Goal: Information Seeking & Learning: Learn about a topic

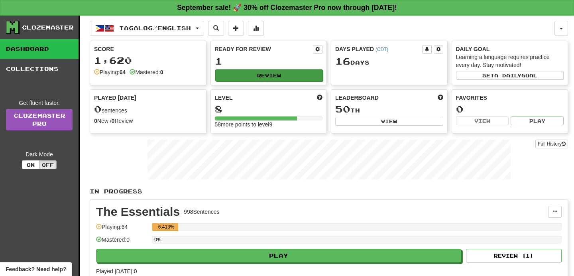
click at [302, 75] on button "Review" at bounding box center [269, 75] width 108 height 12
select select "**"
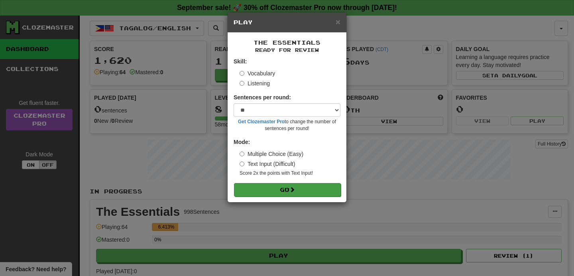
click at [288, 191] on button "Go" at bounding box center [287, 190] width 107 height 14
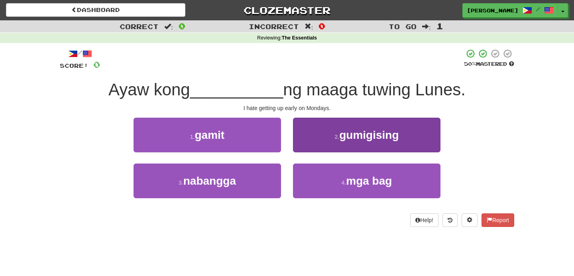
click at [321, 137] on button "2 . gumigising" at bounding box center [367, 135] width 148 height 35
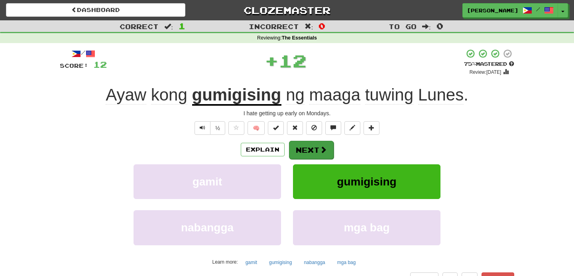
click at [316, 153] on button "Next" at bounding box center [311, 150] width 45 height 18
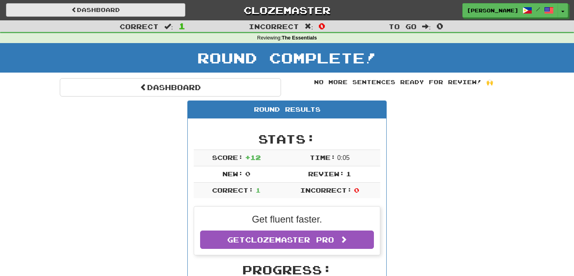
click at [167, 8] on link "Dashboard" at bounding box center [96, 10] width 180 height 14
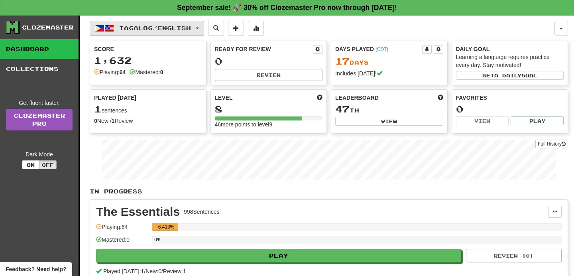
click at [164, 30] on span "Tagalog / English" at bounding box center [155, 28] width 72 height 7
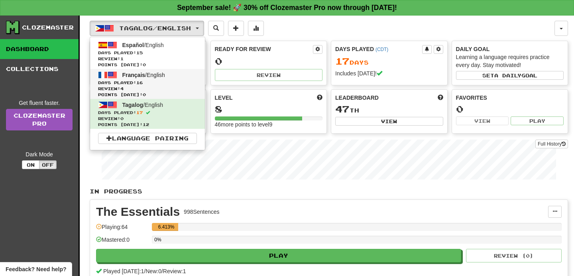
click at [163, 83] on span "Days Played: 16" at bounding box center [147, 83] width 99 height 6
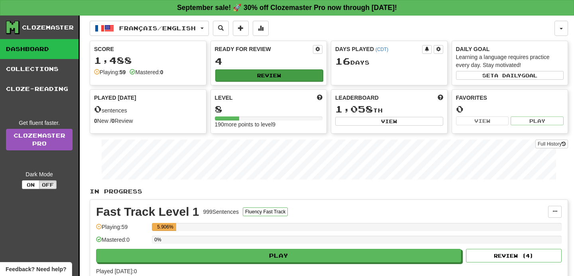
click at [246, 75] on button "Review" at bounding box center [269, 75] width 108 height 12
select select "**"
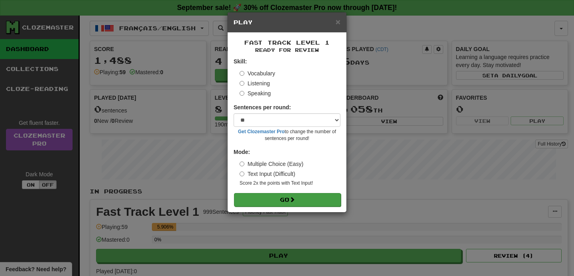
click at [317, 200] on button "Go" at bounding box center [287, 200] width 107 height 14
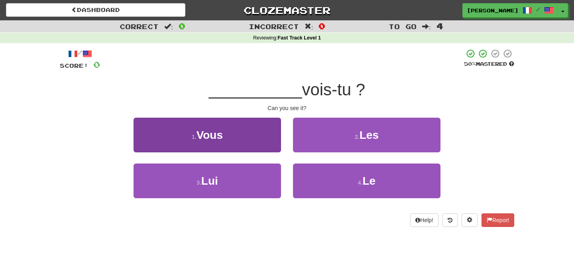
click at [264, 124] on button "1 . Vous" at bounding box center [208, 135] width 148 height 35
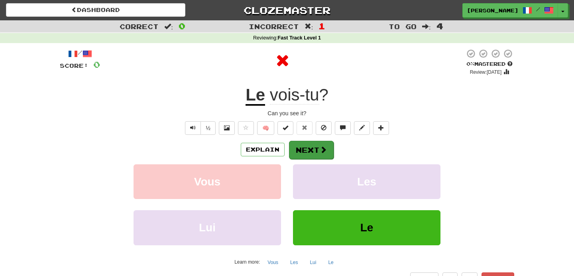
click at [305, 148] on button "Next" at bounding box center [311, 150] width 45 height 18
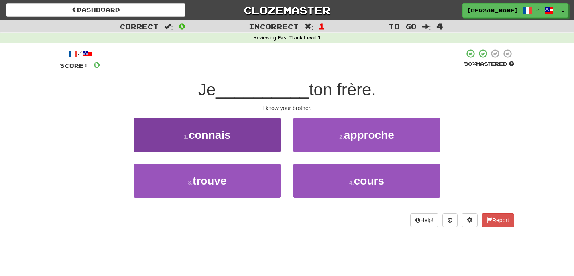
click at [235, 148] on button "1 . connais" at bounding box center [208, 135] width 148 height 35
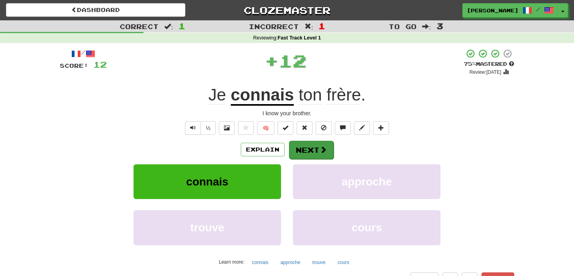
click at [312, 152] on button "Next" at bounding box center [311, 150] width 45 height 18
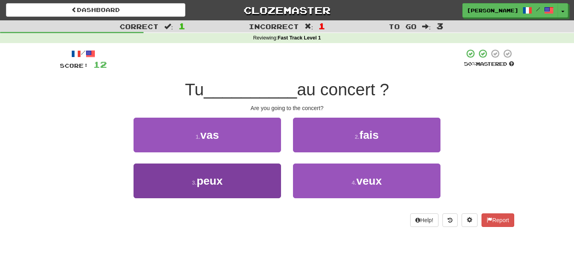
click at [263, 182] on button "3 . peux" at bounding box center [208, 181] width 148 height 35
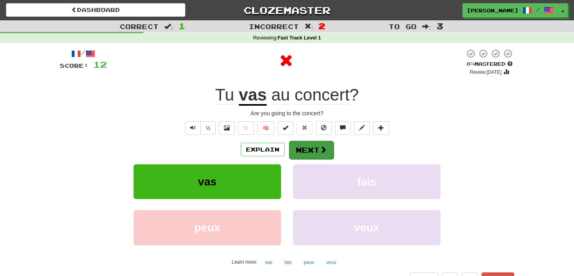
click at [305, 145] on button "Next" at bounding box center [311, 150] width 45 height 18
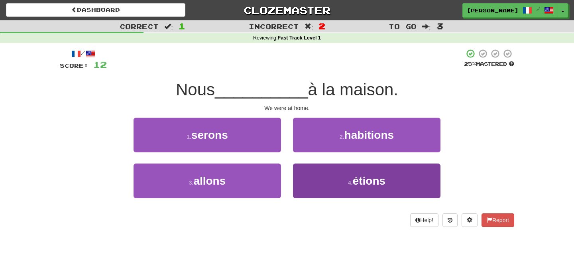
click at [317, 168] on button "4 . étions" at bounding box center [367, 181] width 148 height 35
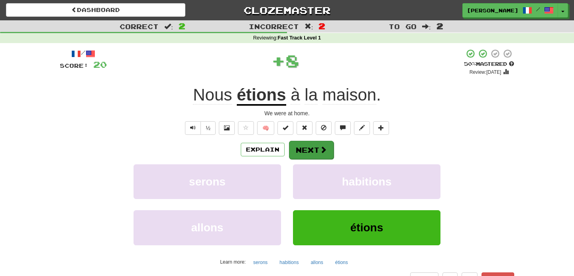
click at [318, 158] on button "Next" at bounding box center [311, 150] width 45 height 18
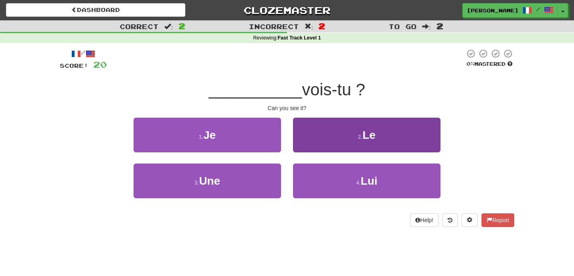
click at [328, 137] on button "2 . Le" at bounding box center [367, 135] width 148 height 35
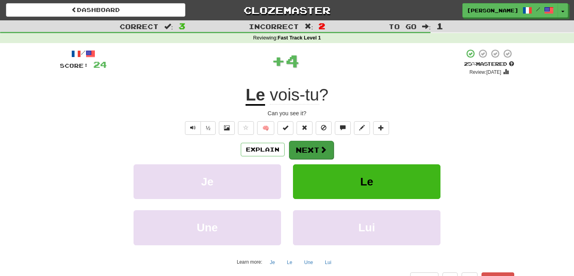
click at [320, 155] on button "Next" at bounding box center [311, 150] width 45 height 18
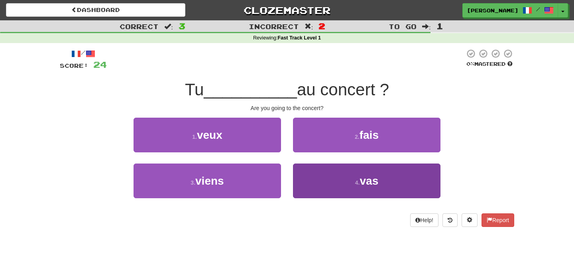
click at [319, 181] on button "4 . [GEOGRAPHIC_DATA]" at bounding box center [367, 181] width 148 height 35
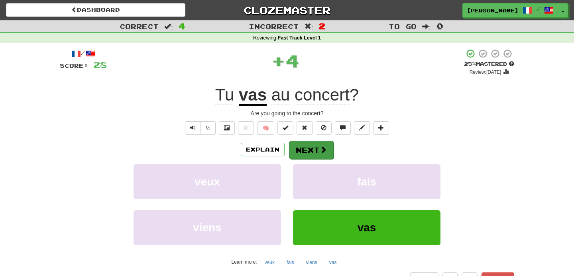
click at [308, 145] on button "Next" at bounding box center [311, 150] width 45 height 18
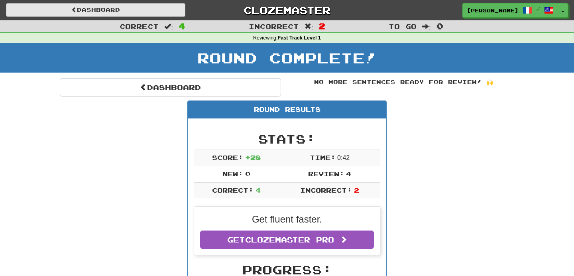
click at [144, 8] on link "Dashboard" at bounding box center [96, 10] width 180 height 14
